Goal: Information Seeking & Learning: Learn about a topic

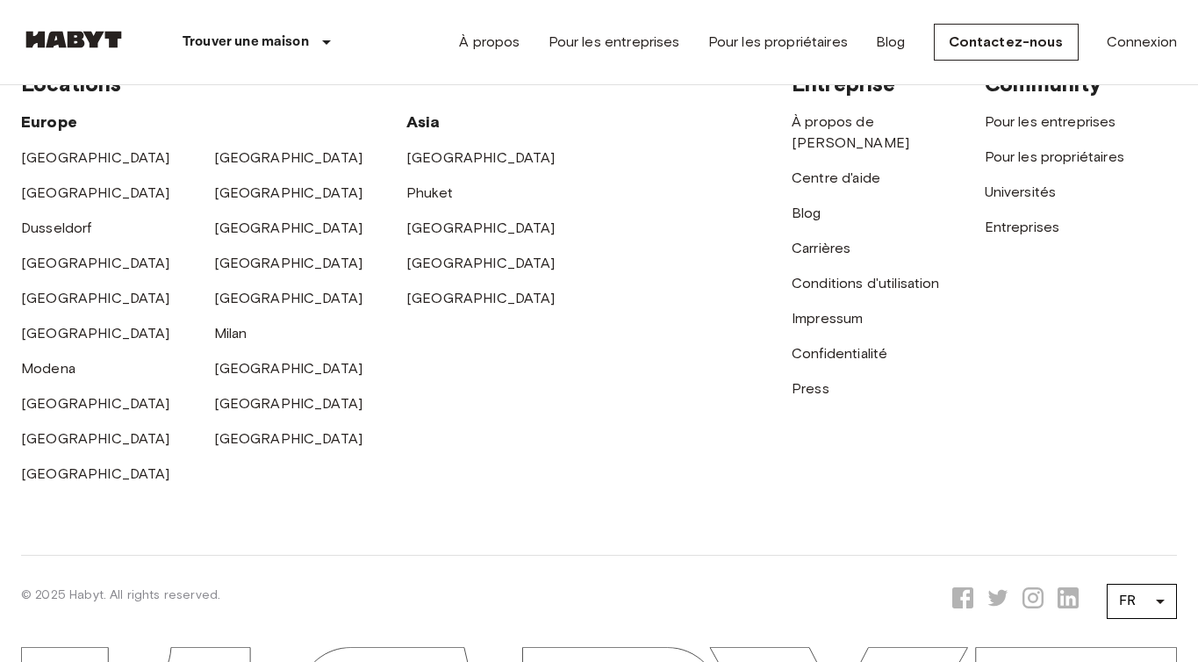
scroll to position [4535, 0]
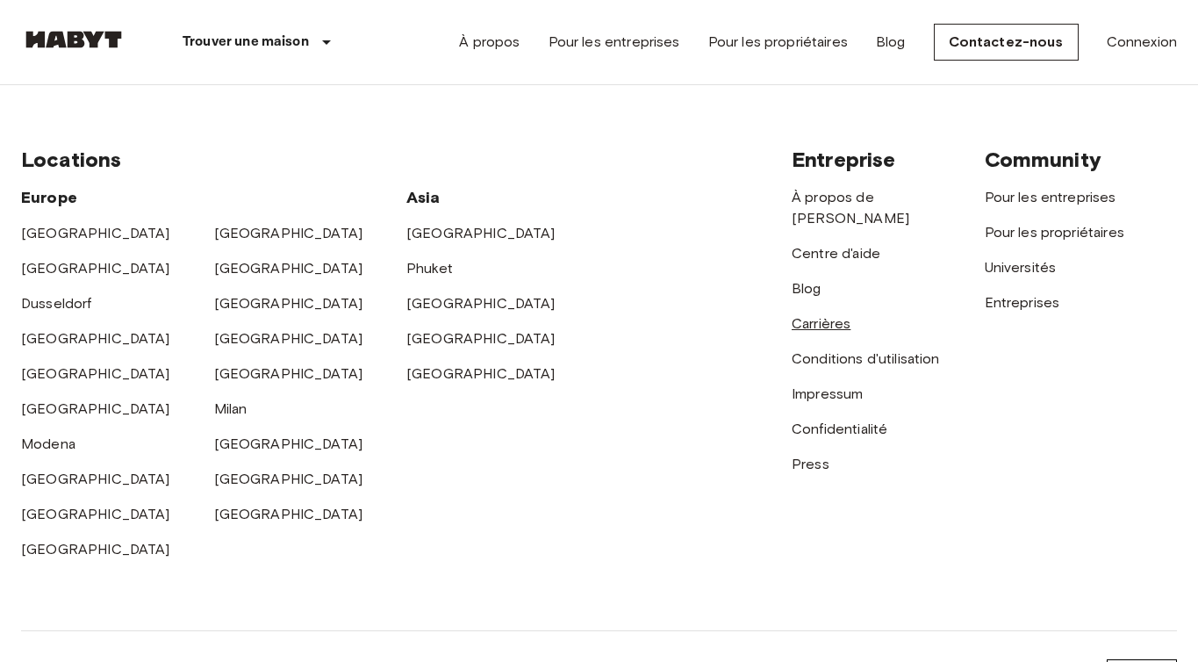
click at [828, 315] on link "Carrières" at bounding box center [821, 323] width 59 height 17
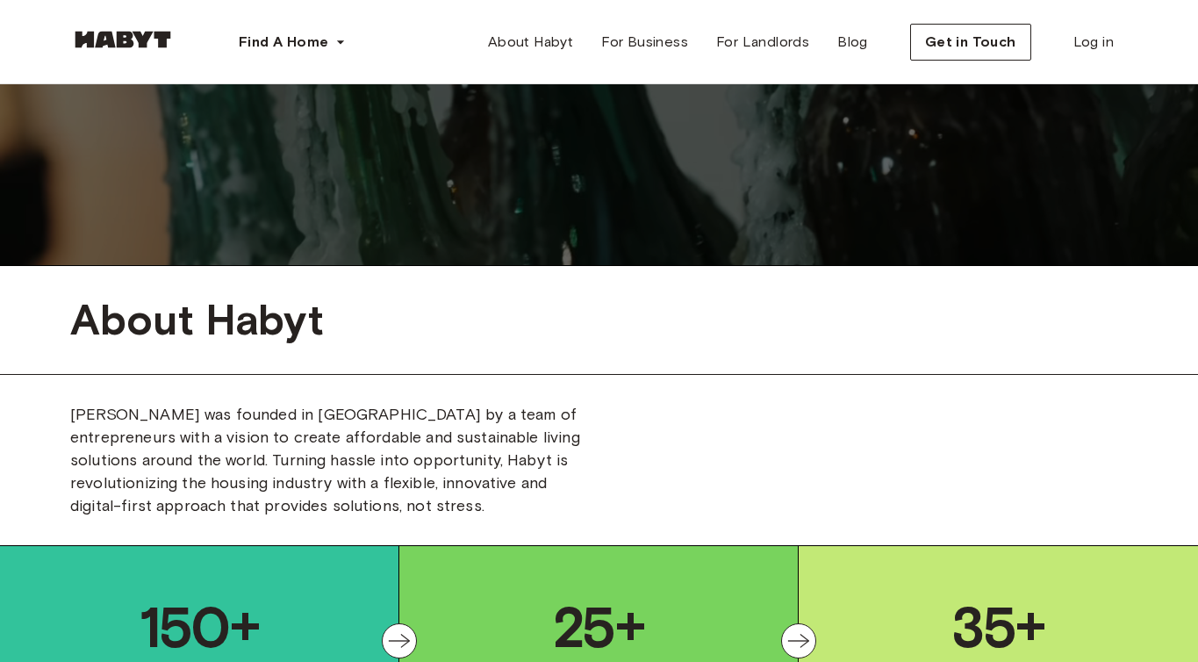
scroll to position [485, 0]
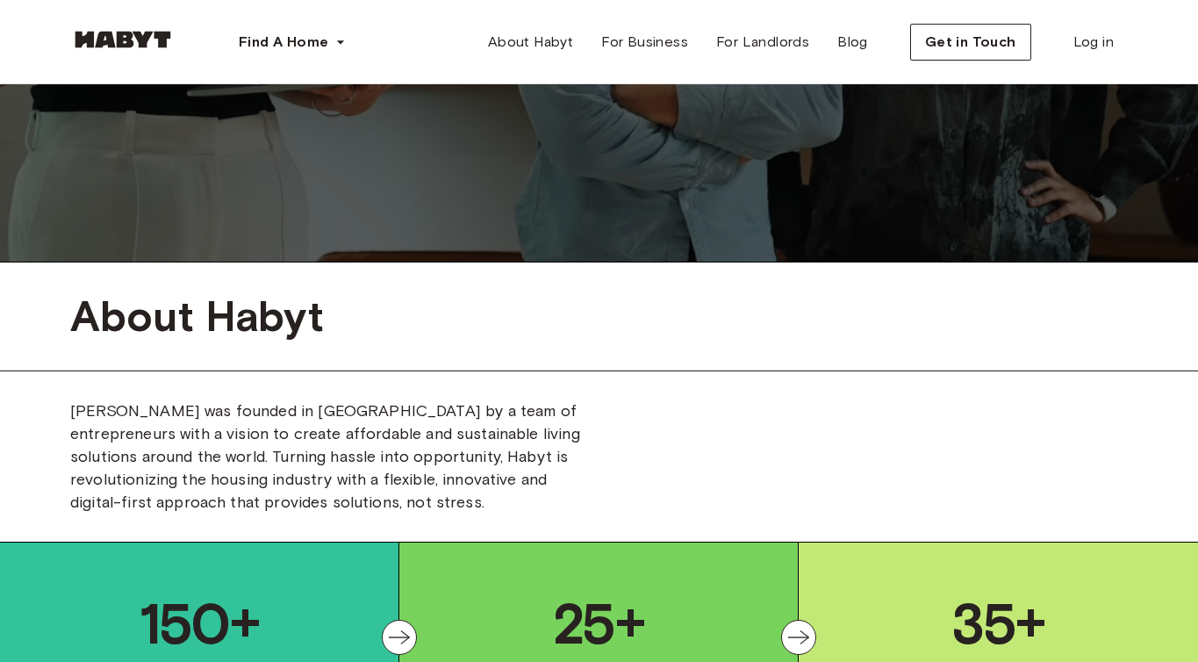
click at [670, 442] on div "[PERSON_NAME] was founded in [GEOGRAPHIC_DATA] by a team of entrepreneurs with …" at bounding box center [599, 456] width 1058 height 114
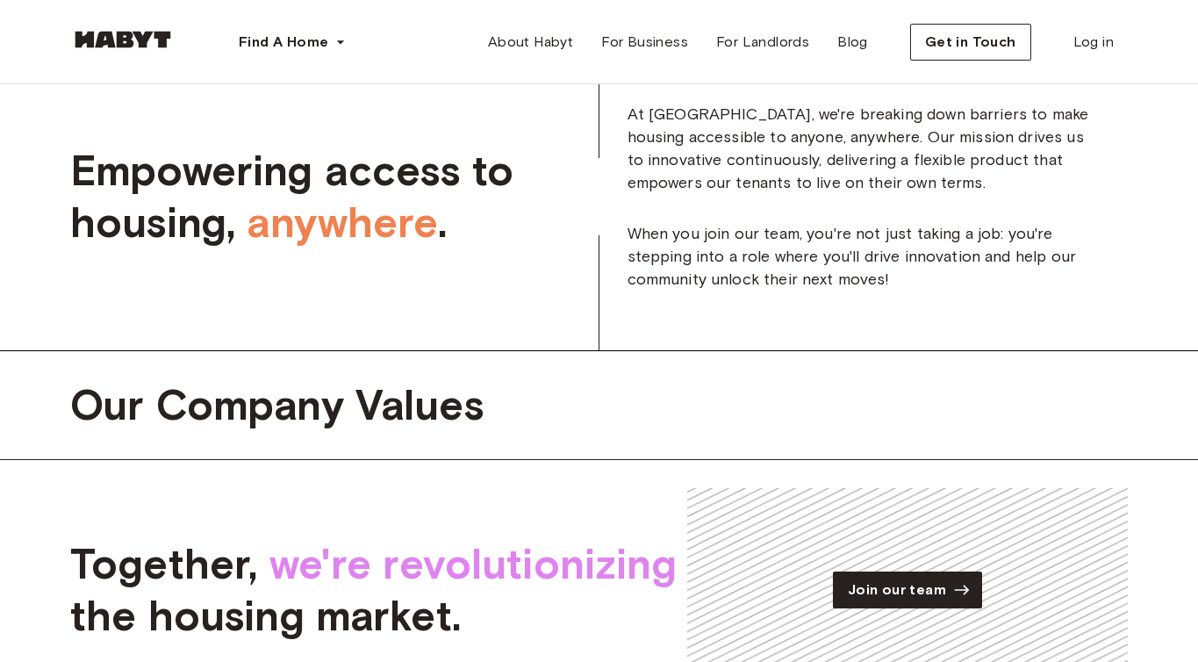
scroll to position [1282, 0]
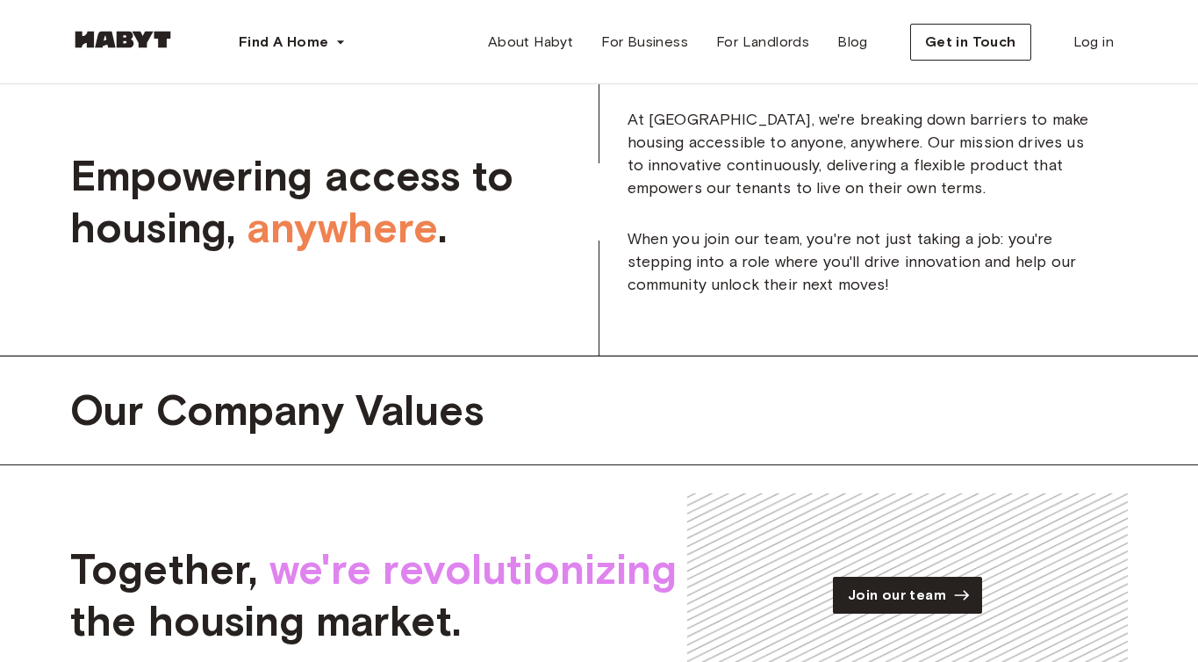
click at [737, 171] on span "At [GEOGRAPHIC_DATA], we're breaking down barriers to make housing accessible t…" at bounding box center [864, 153] width 473 height 91
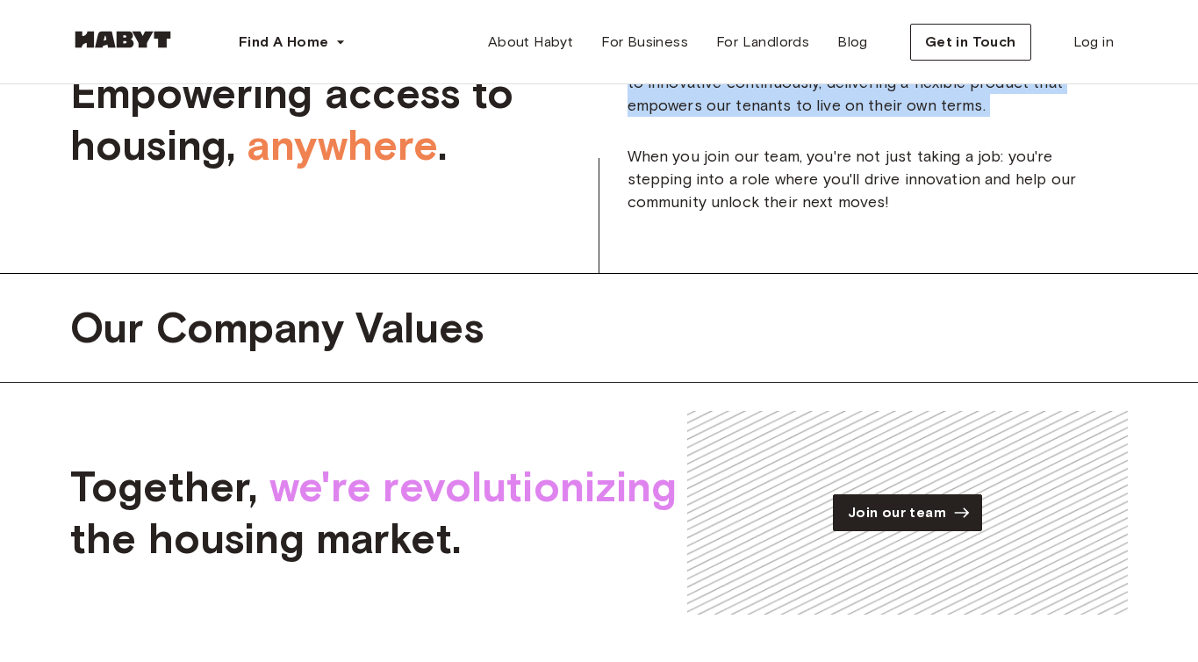
scroll to position [1368, 0]
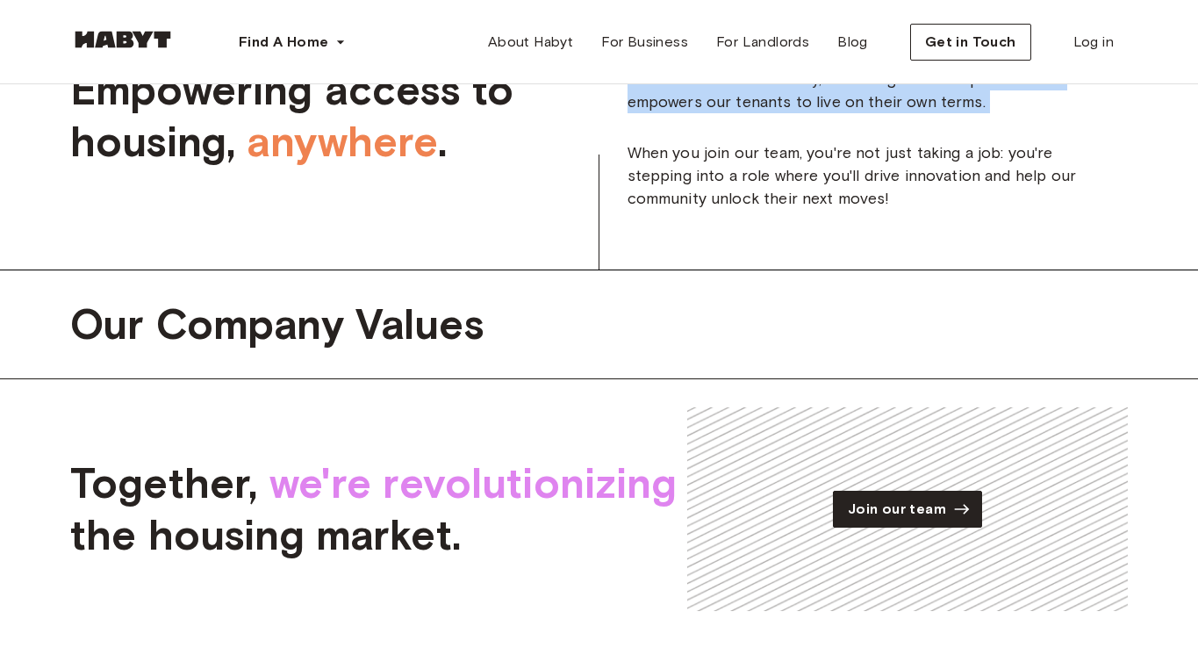
click at [737, 171] on span "When you join our team, you're not just taking a job: you're stepping into a ro…" at bounding box center [864, 175] width 473 height 68
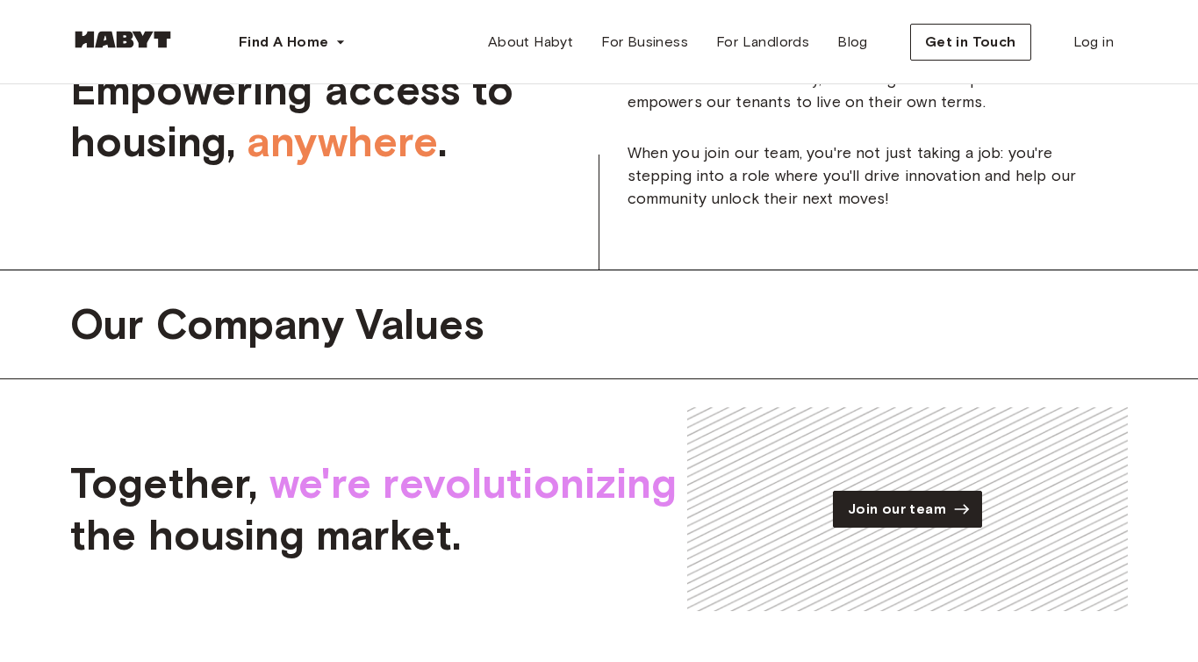
click at [737, 171] on span "When you join our team, you're not just taking a job: you're stepping into a ro…" at bounding box center [864, 175] width 473 height 68
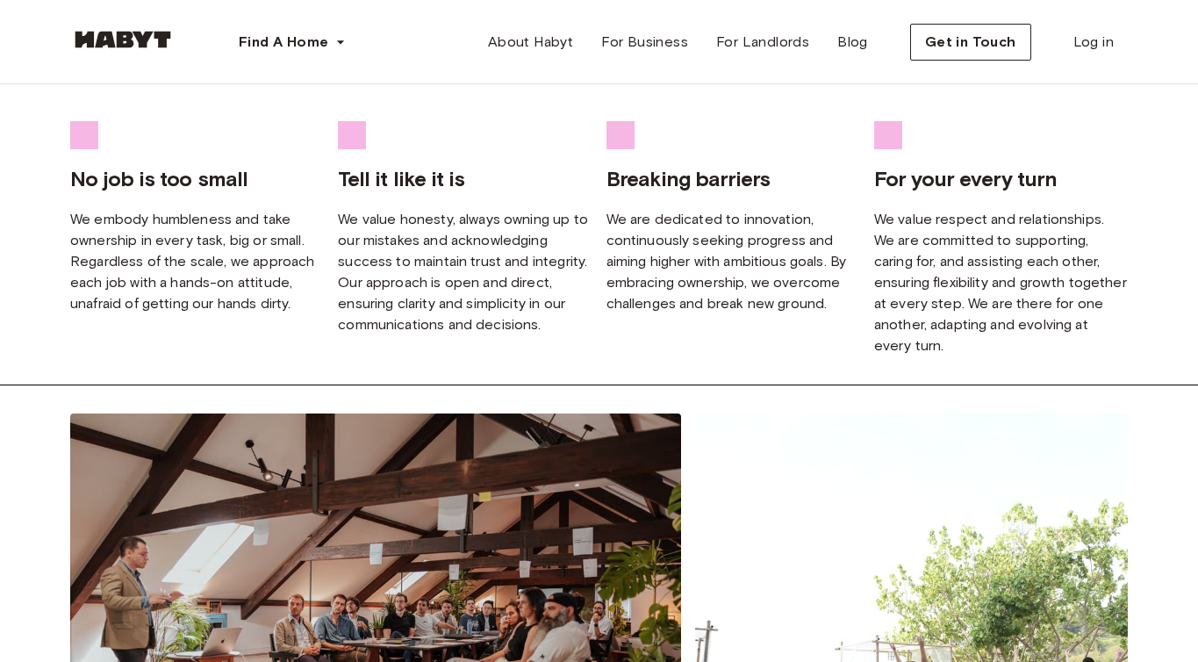
scroll to position [1924, 0]
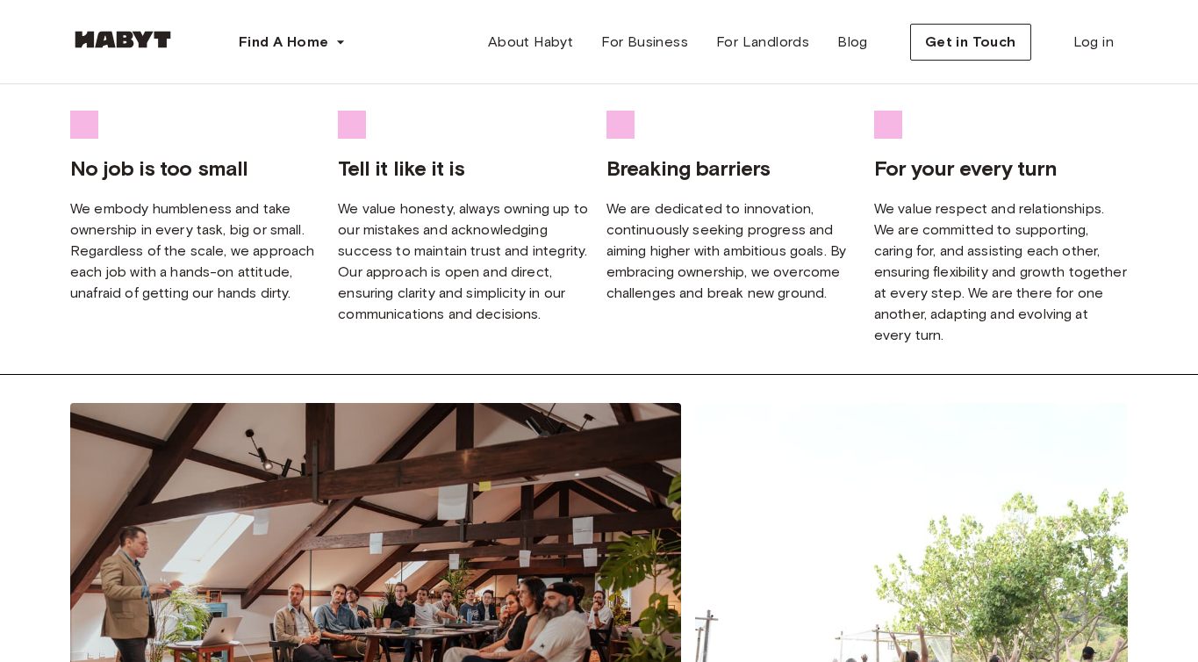
click at [186, 232] on span "We embody humbleness and take ownership in every task, big or small. Regardless…" at bounding box center [192, 250] width 244 height 101
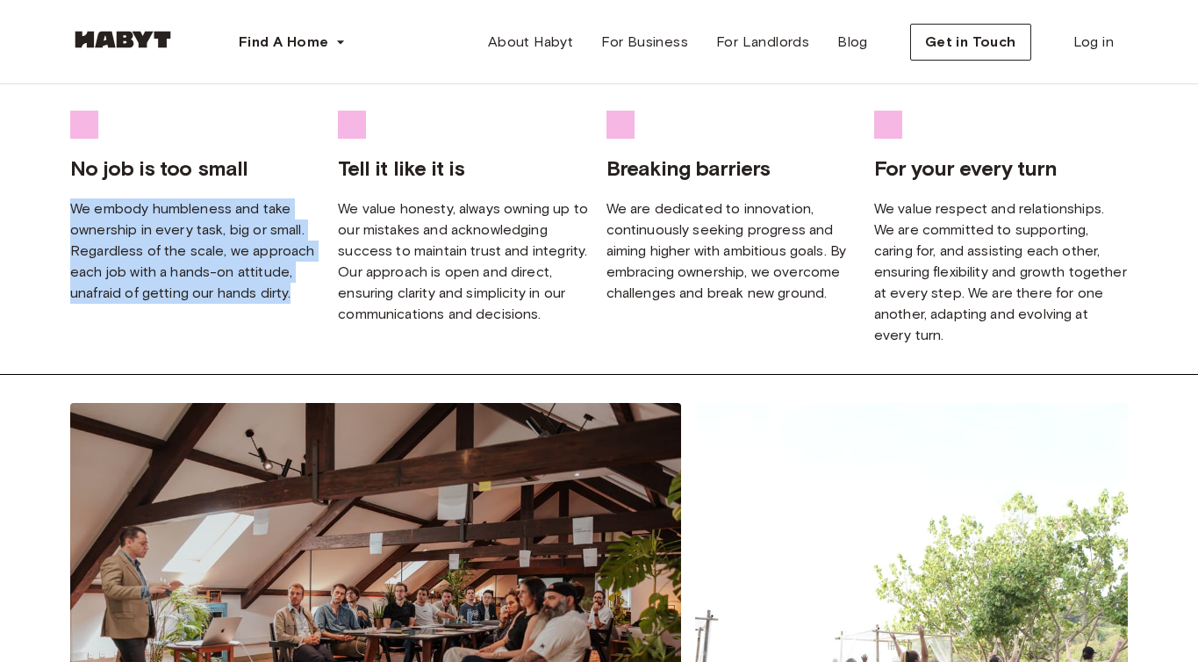
click at [453, 240] on div "We value honesty, always owning up to our mistakes and acknowledging success to…" at bounding box center [458, 254] width 268 height 140
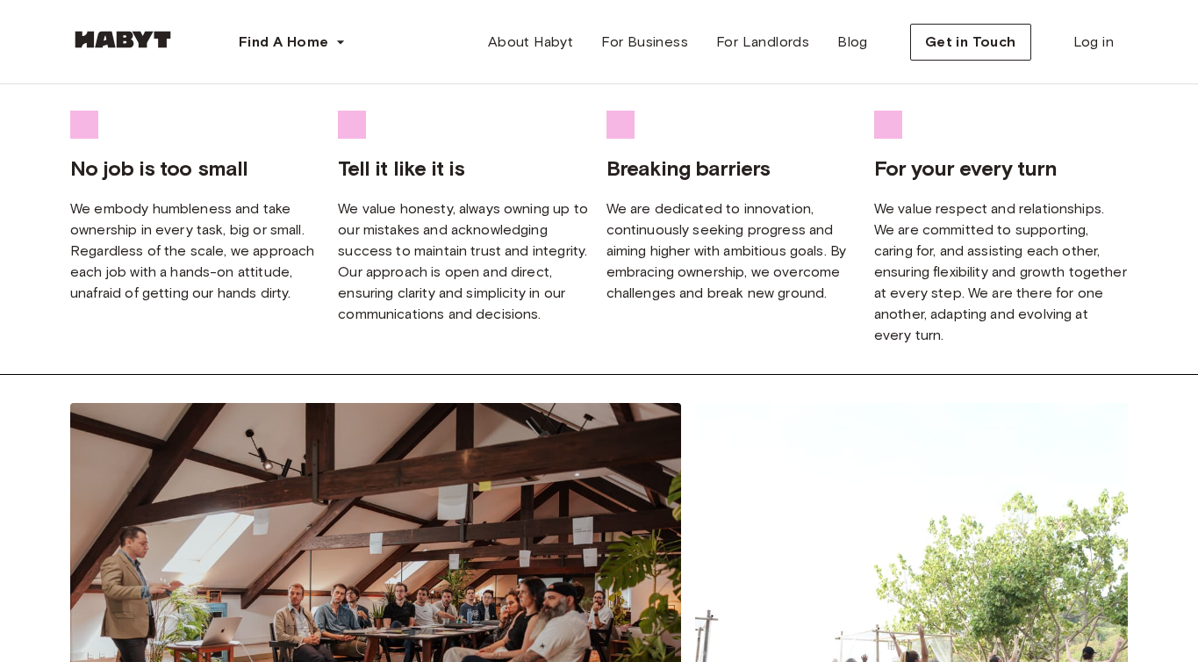
click at [453, 240] on div "We value honesty, always owning up to our mistakes and acknowledging success to…" at bounding box center [458, 254] width 268 height 140
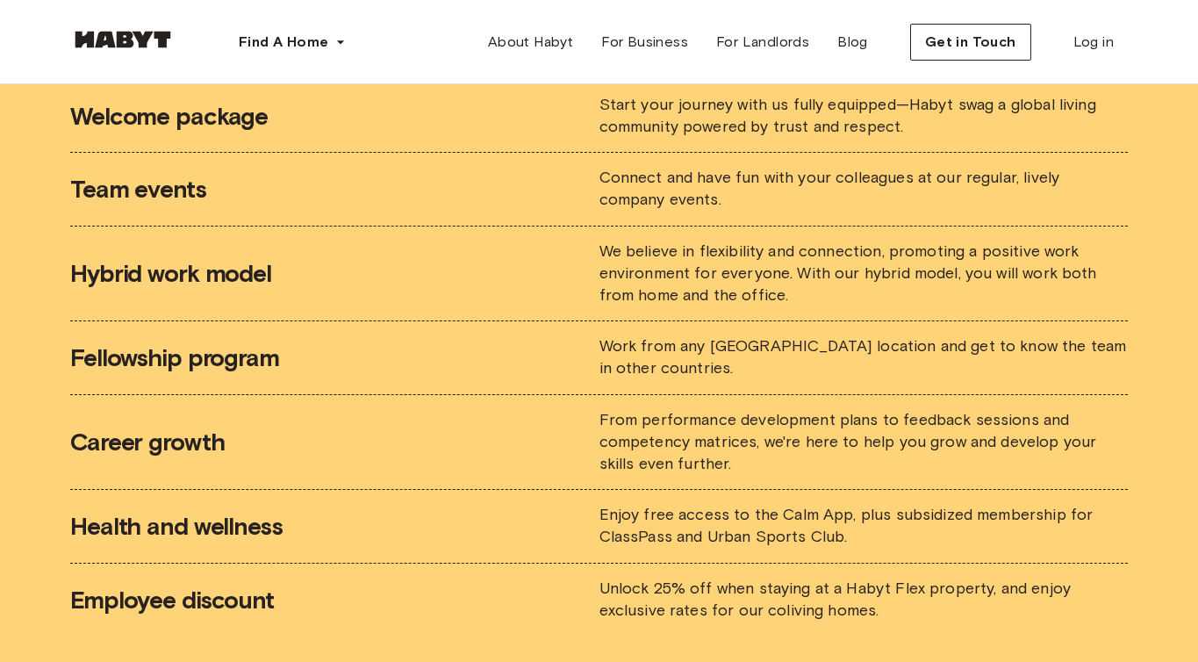
scroll to position [3321, 0]
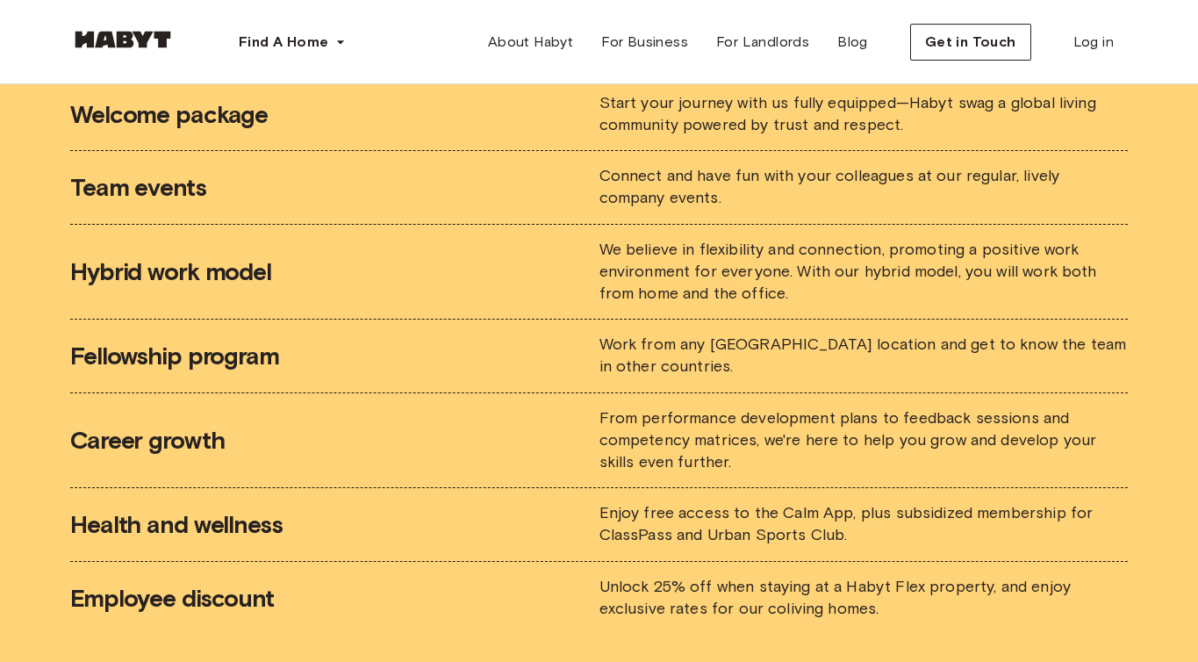
click at [832, 244] on span "We believe in flexibility and connection, promoting a positive work environment…" at bounding box center [849, 271] width 498 height 63
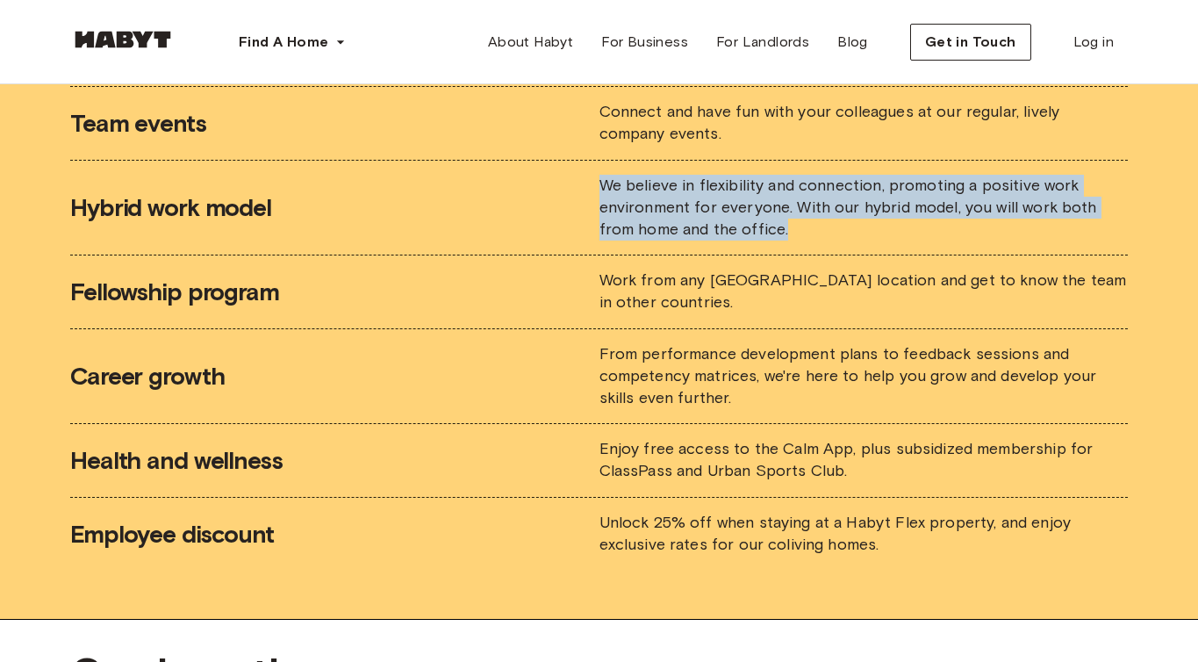
scroll to position [3393, 0]
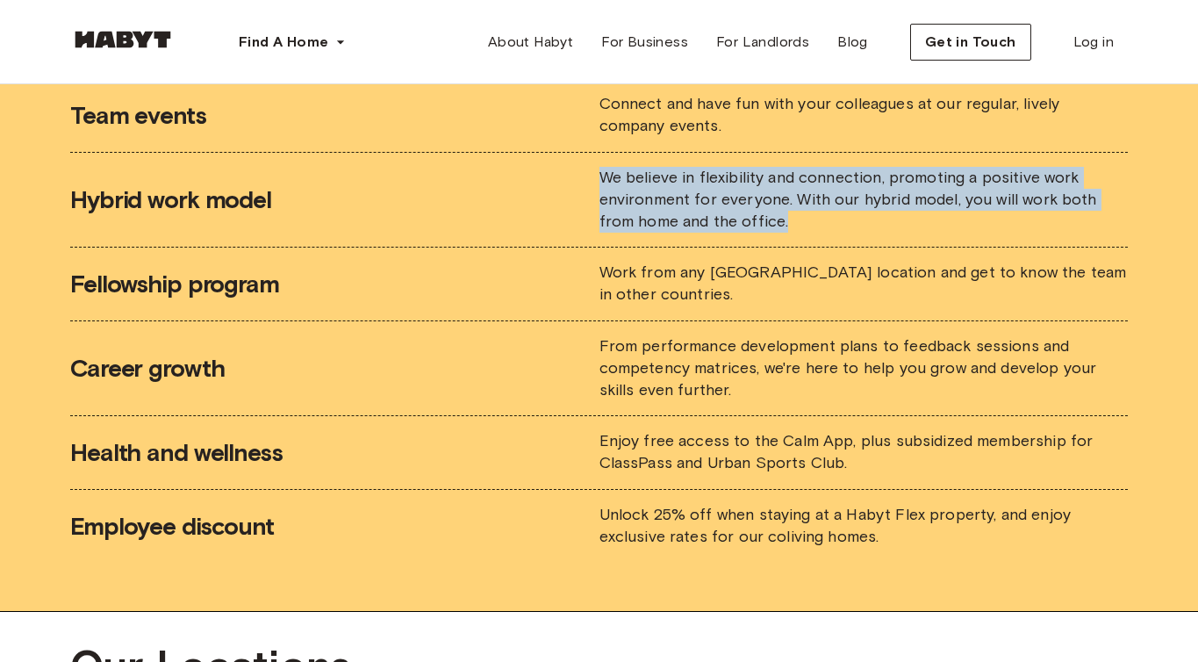
click at [825, 263] on span "Work from any [GEOGRAPHIC_DATA] location and get to know the team in other coun…" at bounding box center [864, 283] width 528 height 41
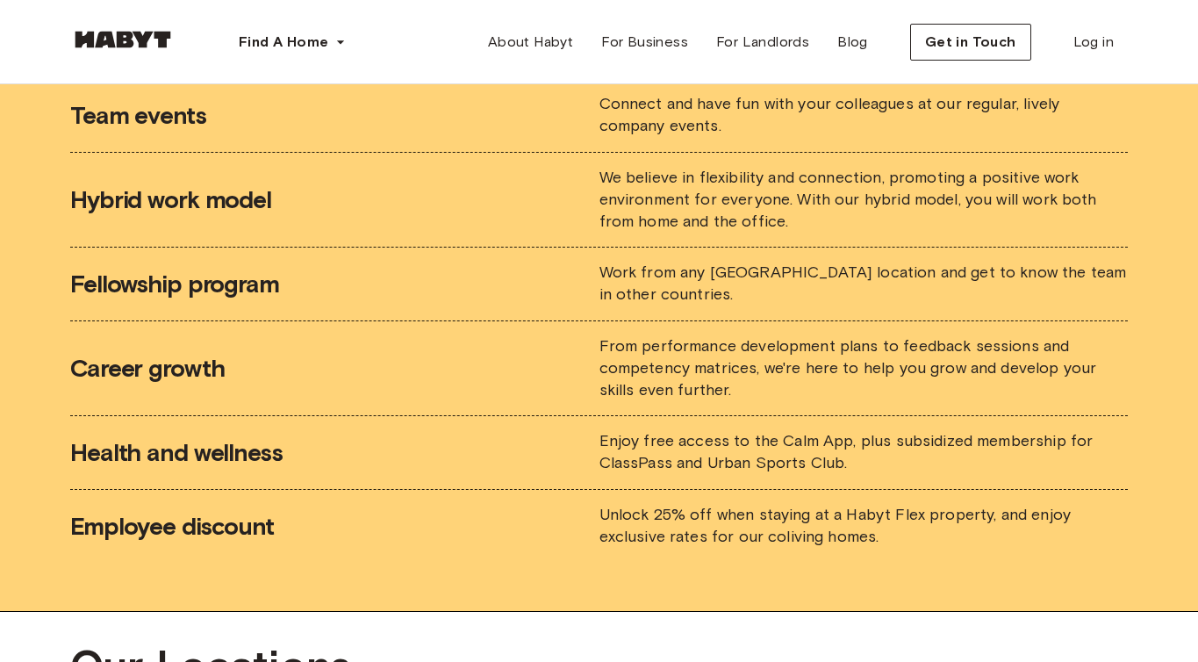
click at [825, 263] on span "Work from any [GEOGRAPHIC_DATA] location and get to know the team in other coun…" at bounding box center [864, 283] width 528 height 41
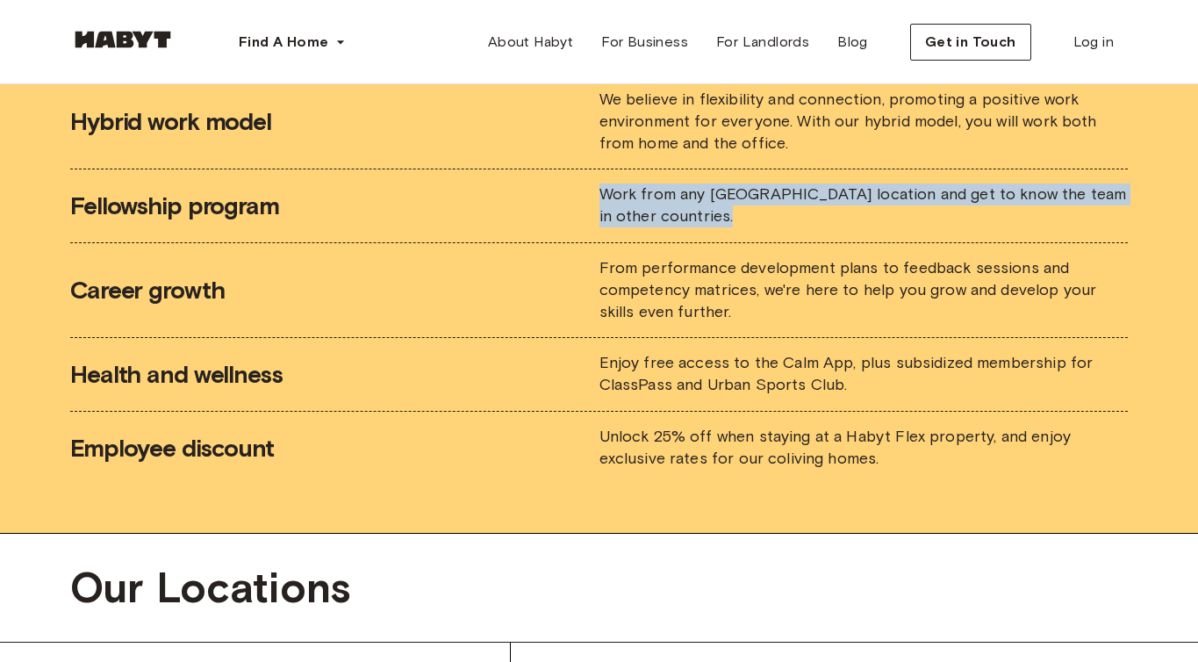
scroll to position [3481, 0]
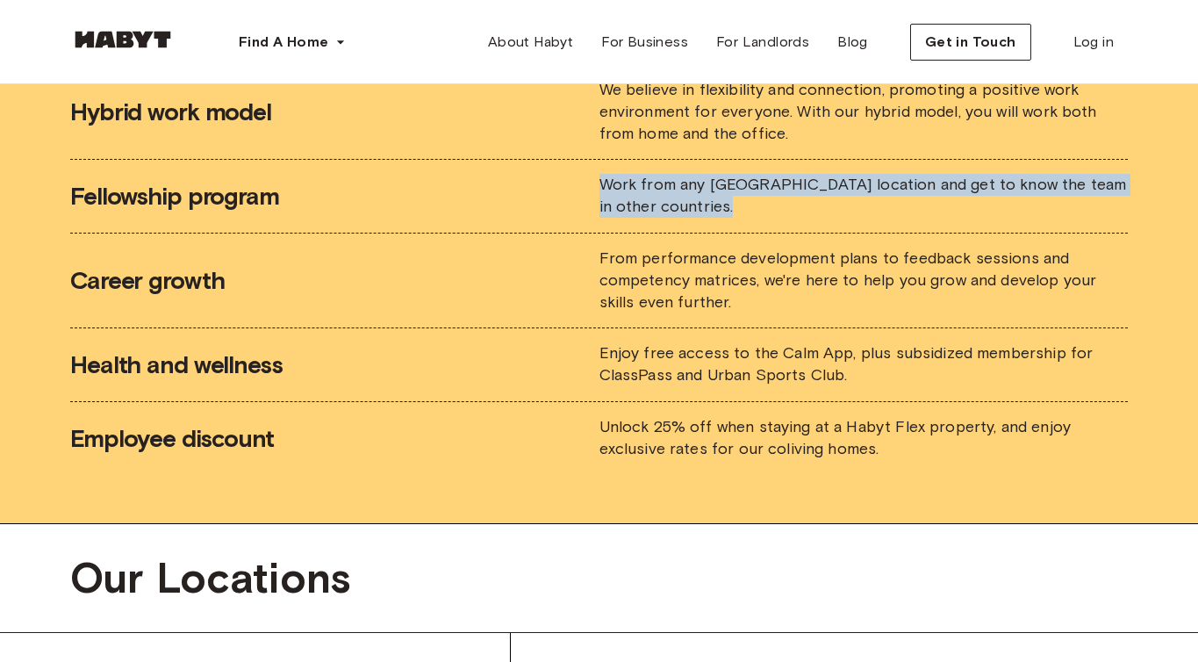
click at [825, 248] on span "From performance development plans to feedback sessions and competency matrices…" at bounding box center [849, 279] width 498 height 63
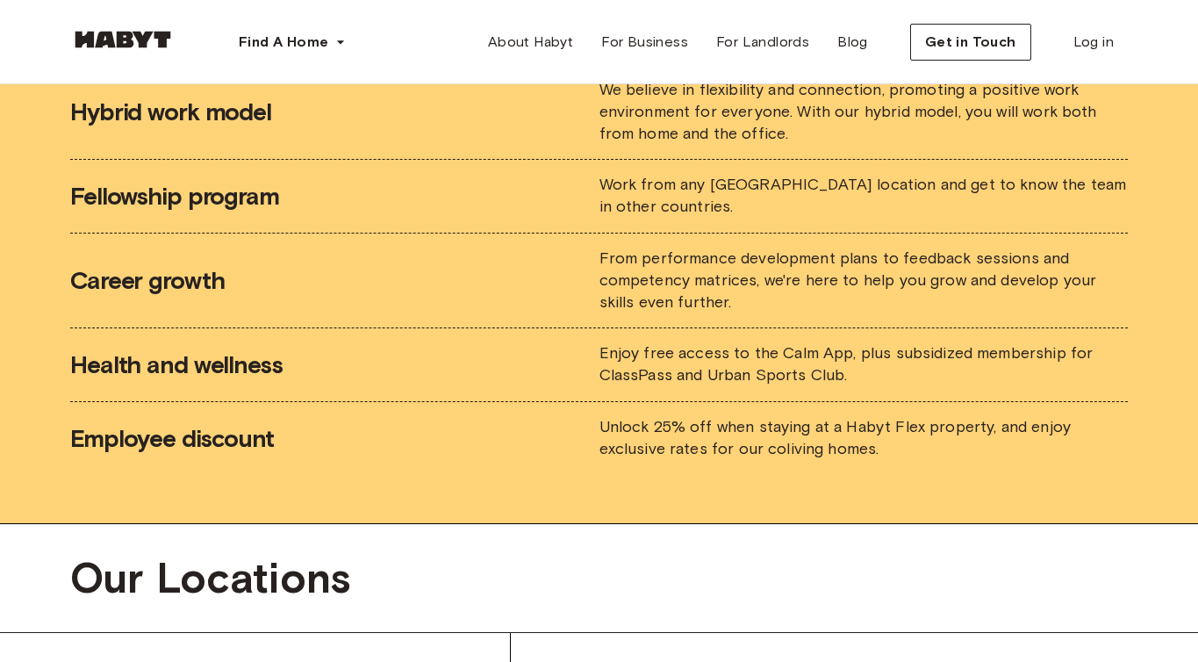
click at [825, 248] on span "From performance development plans to feedback sessions and competency matrices…" at bounding box center [849, 279] width 498 height 63
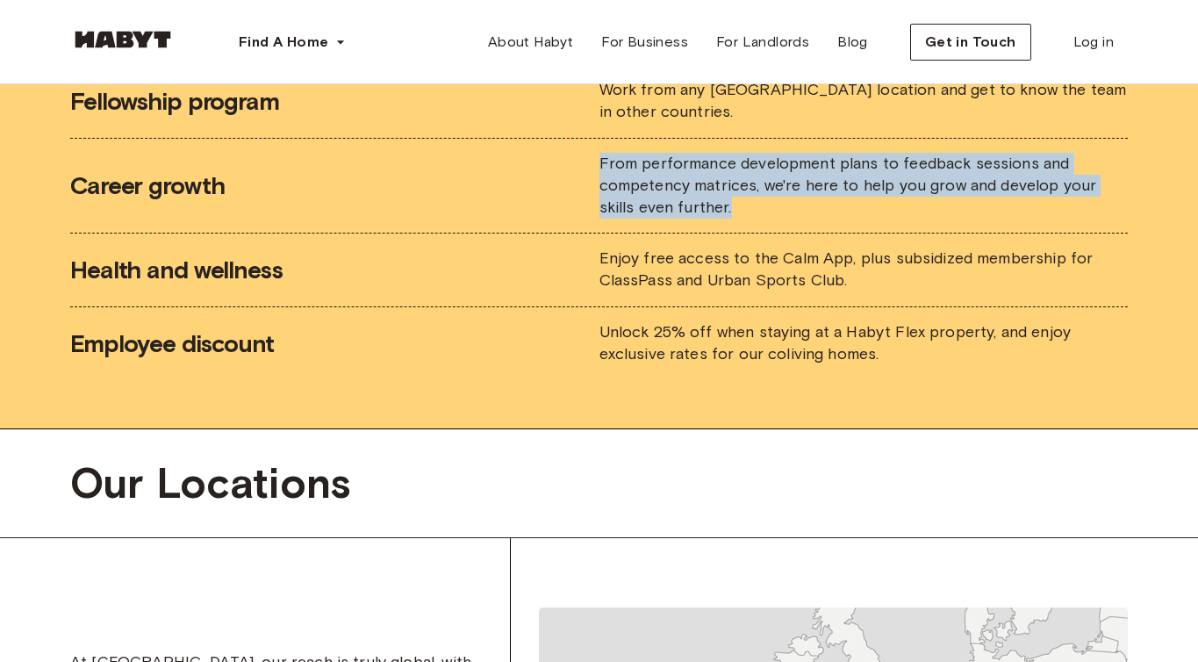
scroll to position [3578, 0]
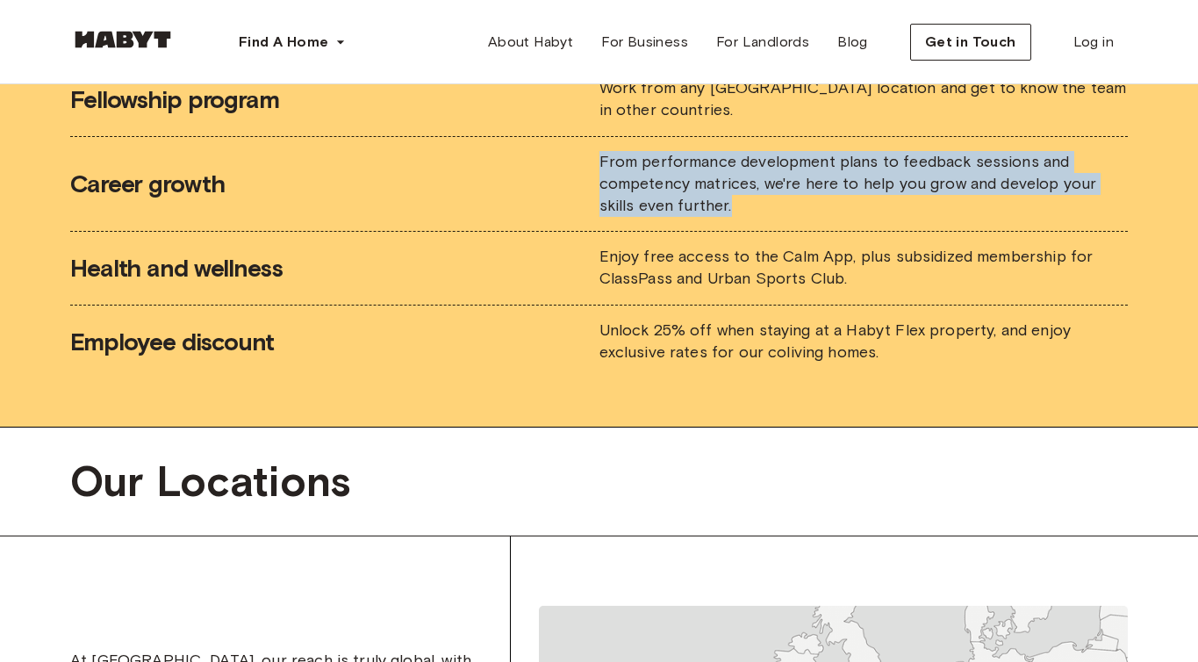
click at [825, 248] on span "Enjoy free access to the Calm App, plus subsidized membership for ClassPass and…" at bounding box center [847, 267] width 494 height 41
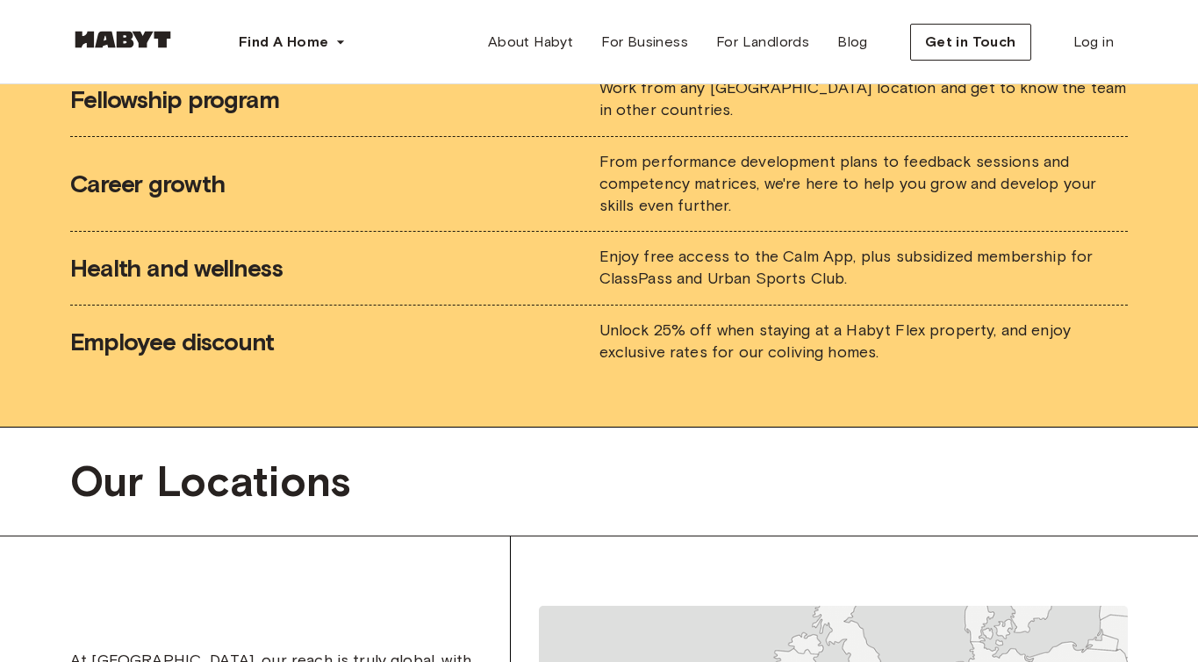
click at [825, 248] on span "Enjoy free access to the Calm App, plus subsidized membership for ClassPass and…" at bounding box center [847, 267] width 494 height 41
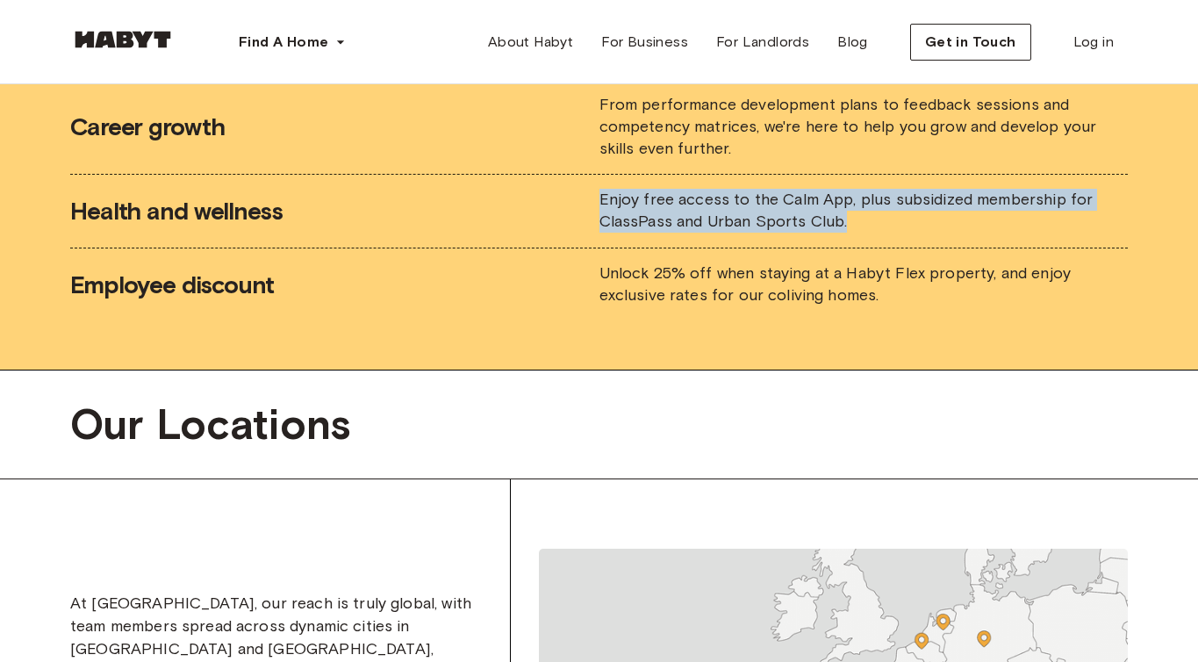
scroll to position [3640, 0]
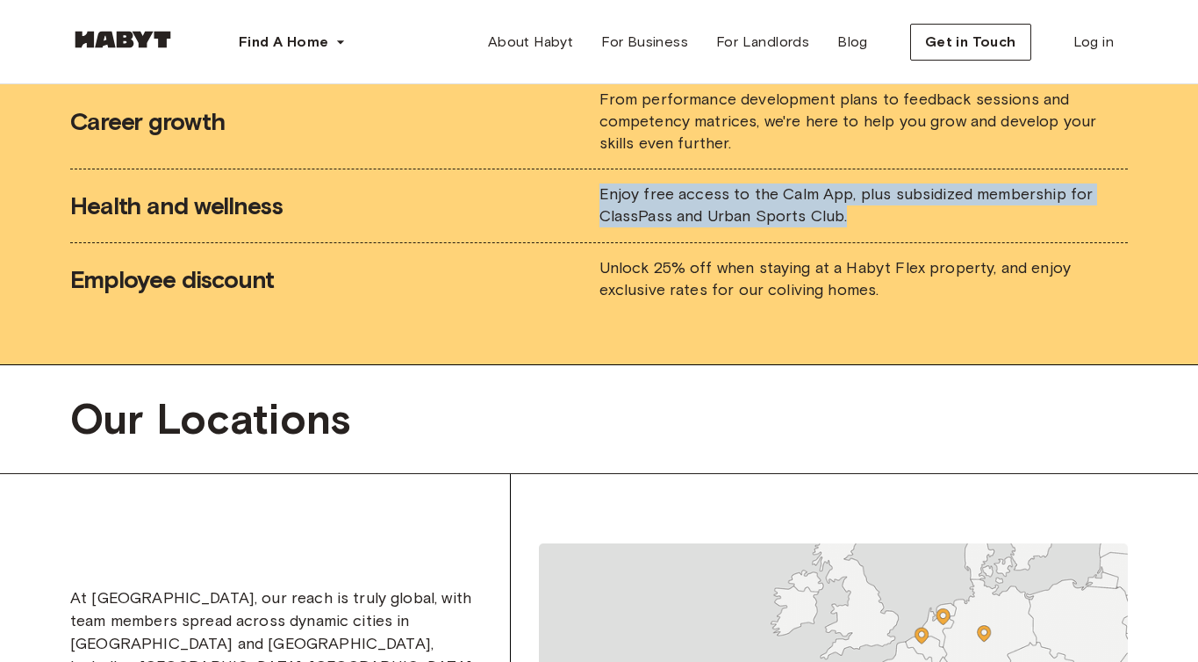
click at [825, 258] on span "Unlock 25% off when staying at a Habyt Flex property, and enjoy exclusive rates…" at bounding box center [835, 278] width 471 height 41
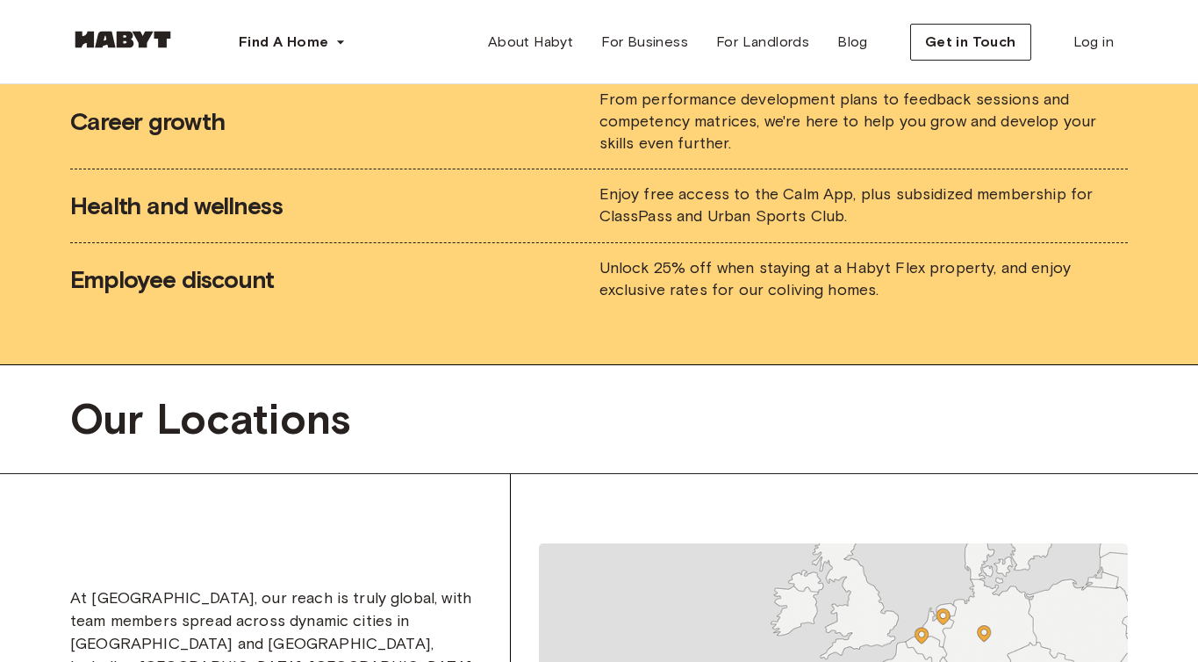
click at [825, 258] on span "Unlock 25% off when staying at a Habyt Flex property, and enjoy exclusive rates…" at bounding box center [835, 278] width 471 height 41
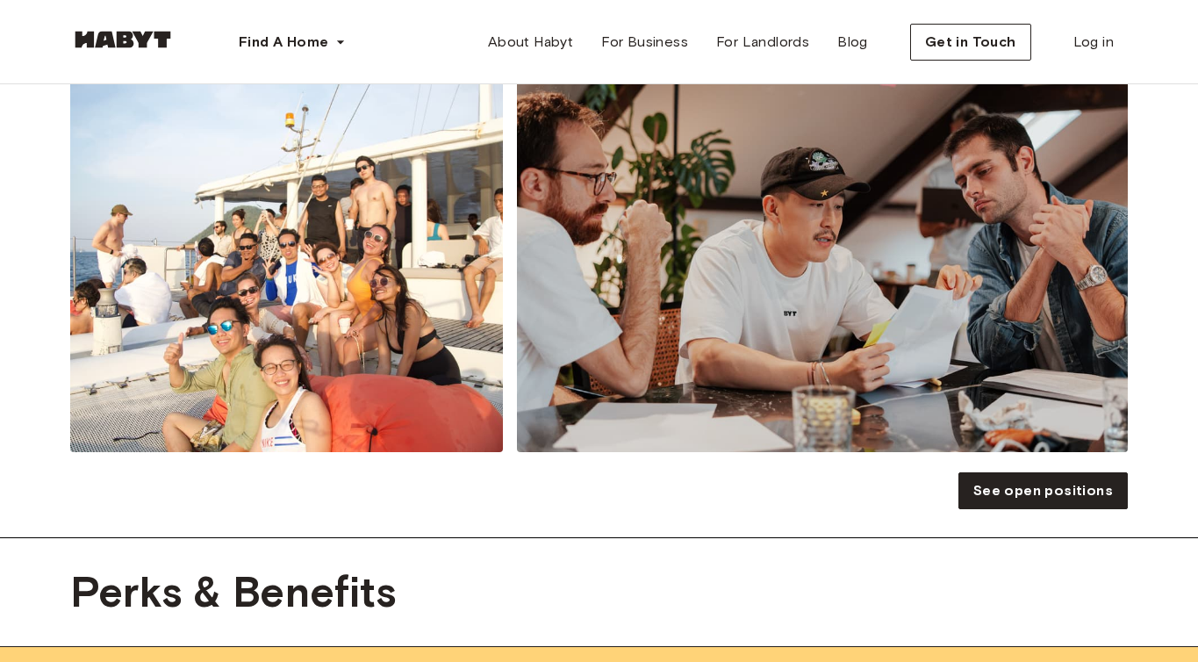
scroll to position [2693, 0]
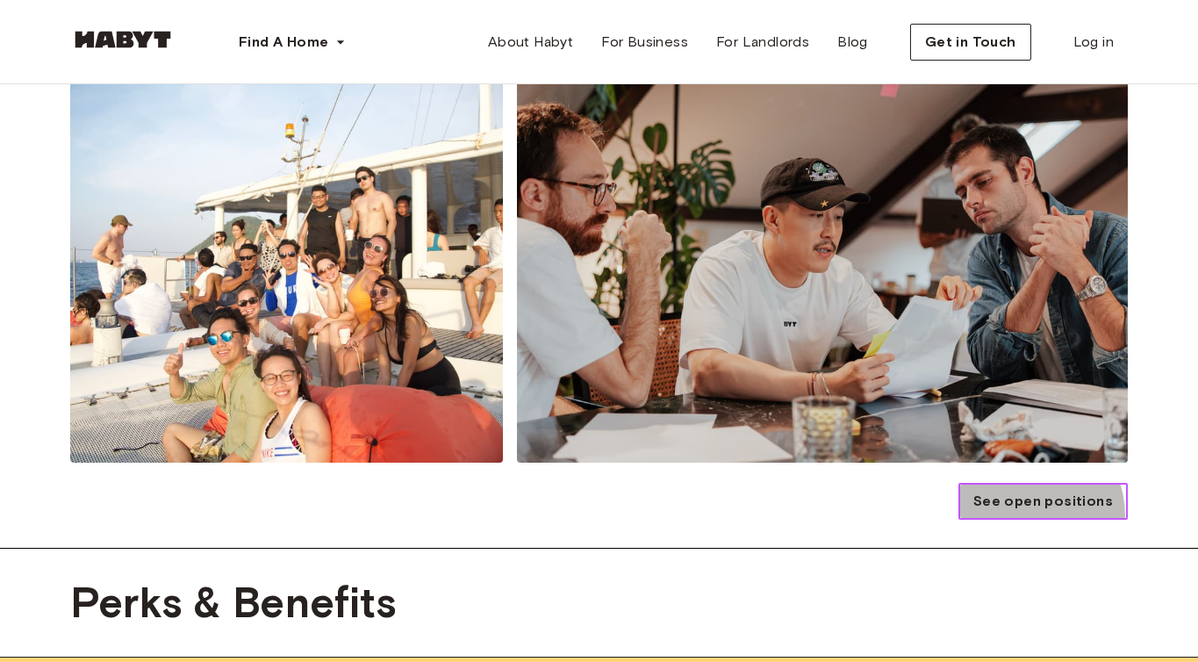
click at [1025, 495] on link "See open positions" at bounding box center [1043, 501] width 169 height 37
